Goal: Browse casually

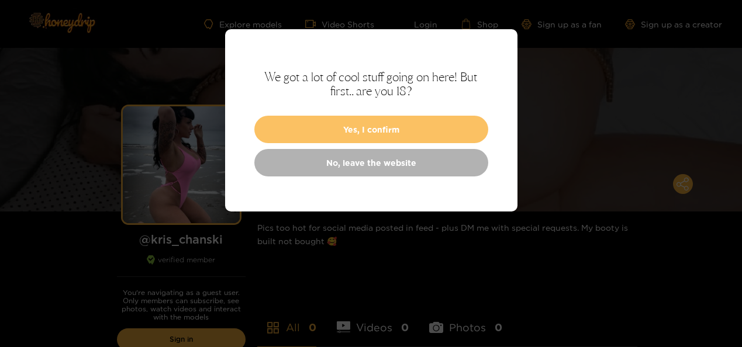
click at [413, 132] on button "Yes, I confirm" at bounding box center [371, 129] width 234 height 27
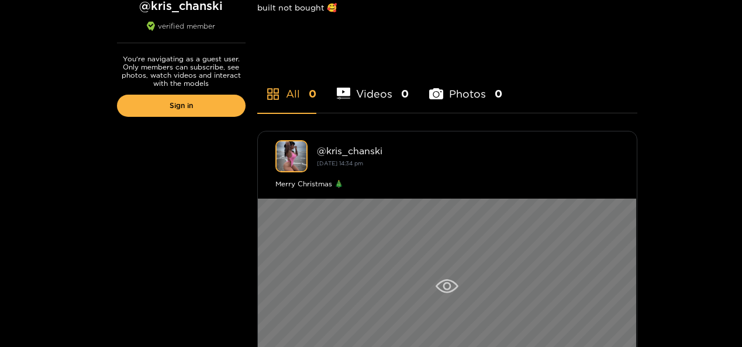
scroll to position [351, 0]
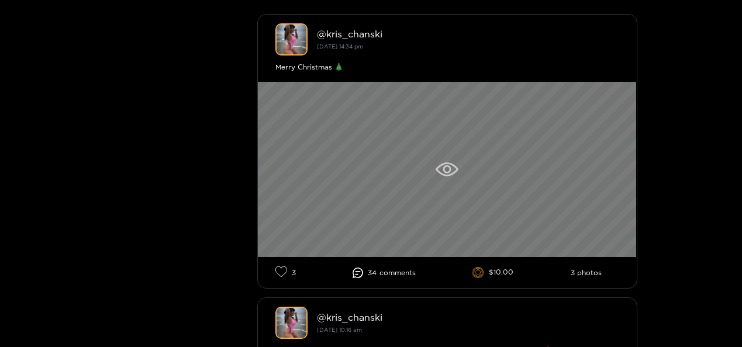
click at [451, 168] on icon at bounding box center [447, 170] width 23 height 14
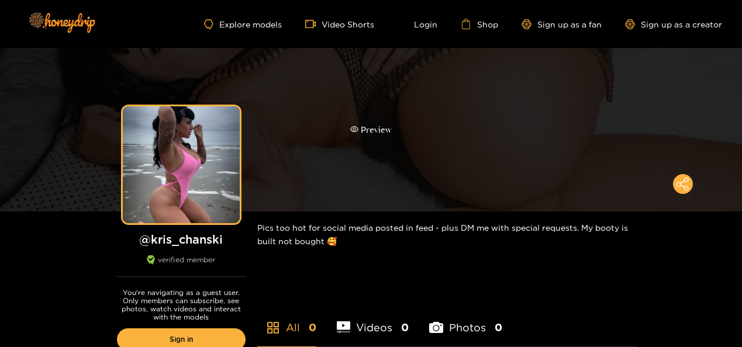
click at [686, 168] on div "Preview" at bounding box center [371, 130] width 742 height 164
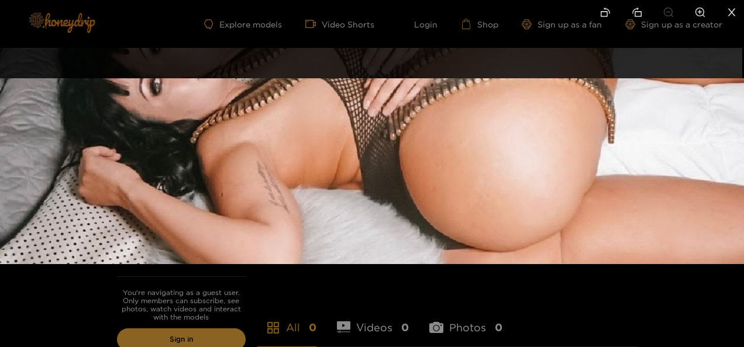
click at [81, 58] on div at bounding box center [372, 173] width 744 height 347
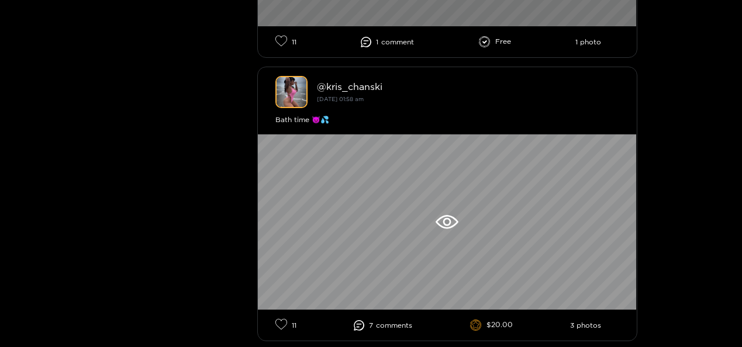
scroll to position [1813, 0]
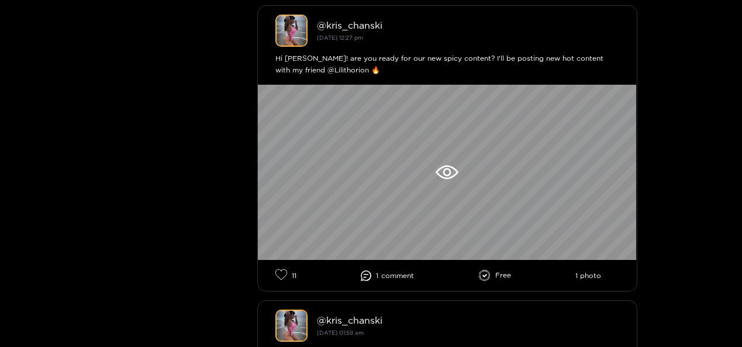
click at [489, 274] on icon at bounding box center [485, 276] width 12 height 12
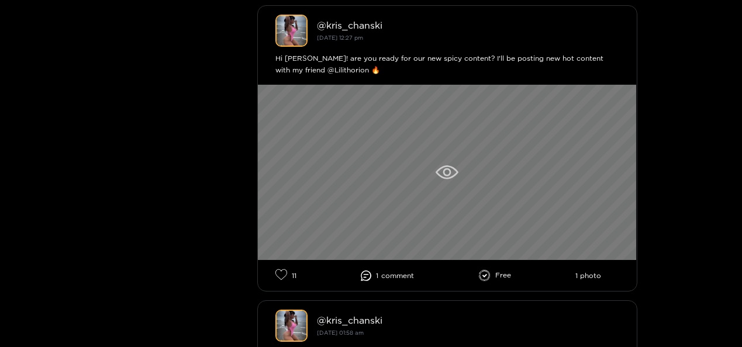
click at [446, 171] on icon at bounding box center [447, 172] width 23 height 14
